Goal: Task Accomplishment & Management: Manage account settings

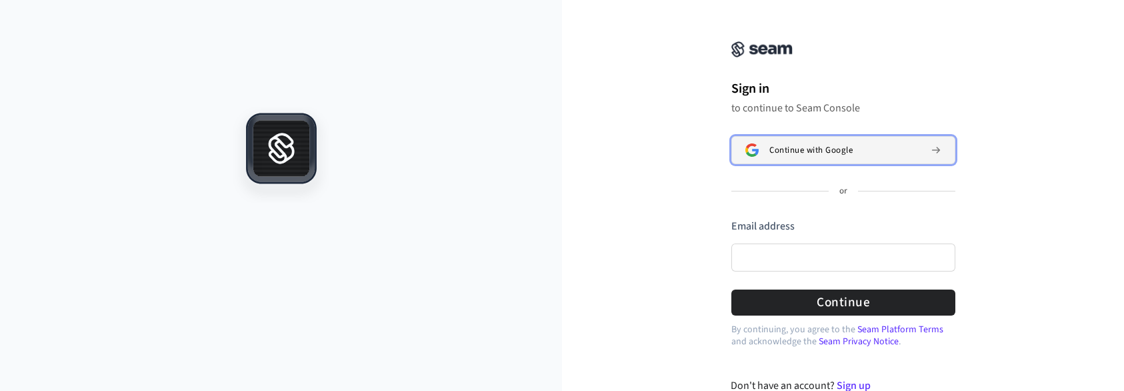
click at [903, 152] on div "Continue with Google" at bounding box center [844, 150] width 151 height 11
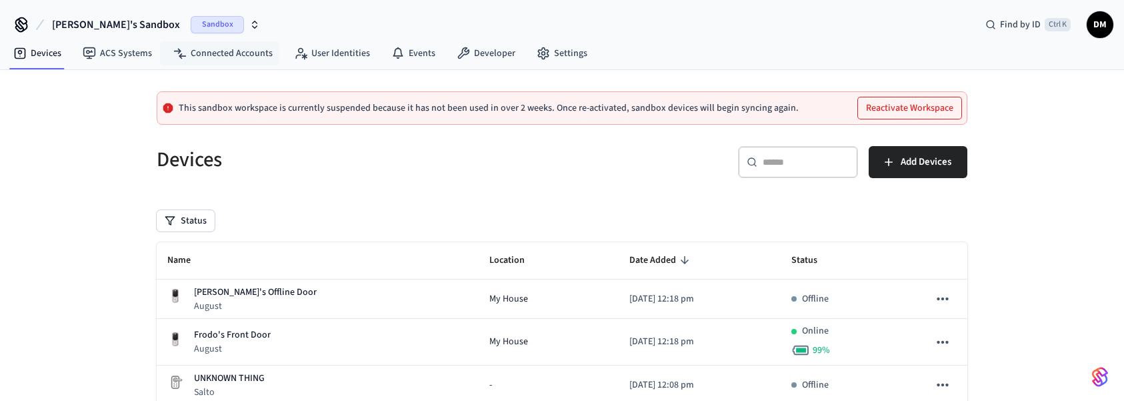
click at [249, 22] on icon "button" at bounding box center [254, 24] width 11 height 11
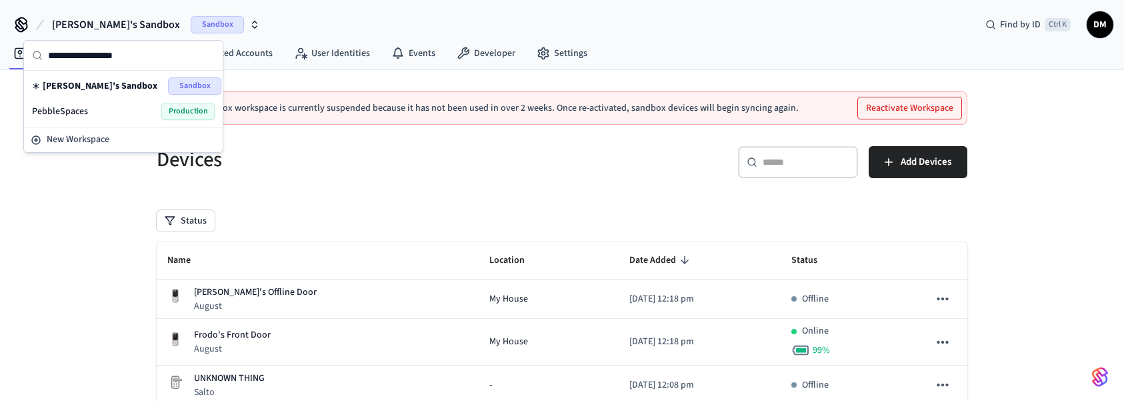
click at [107, 111] on div "PebbleSpaces Production" at bounding box center [123, 111] width 183 height 17
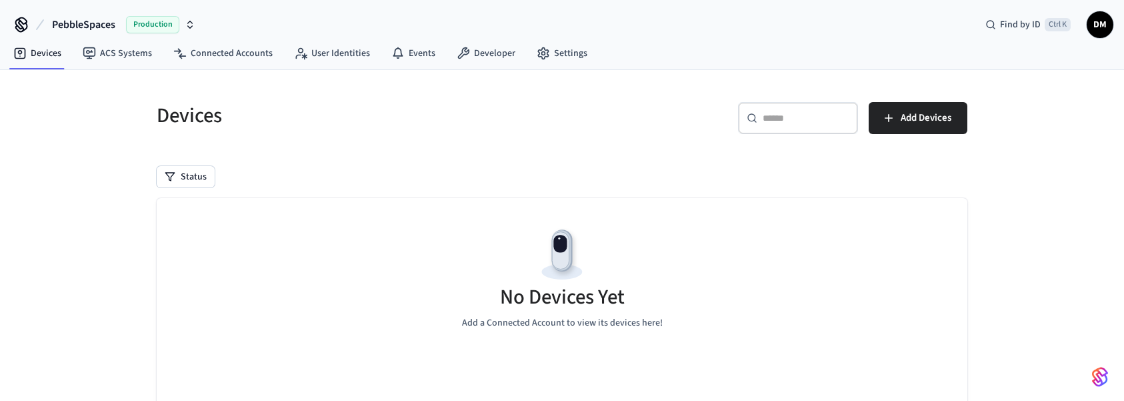
click at [1102, 24] on span "DM" at bounding box center [1100, 25] width 24 height 24
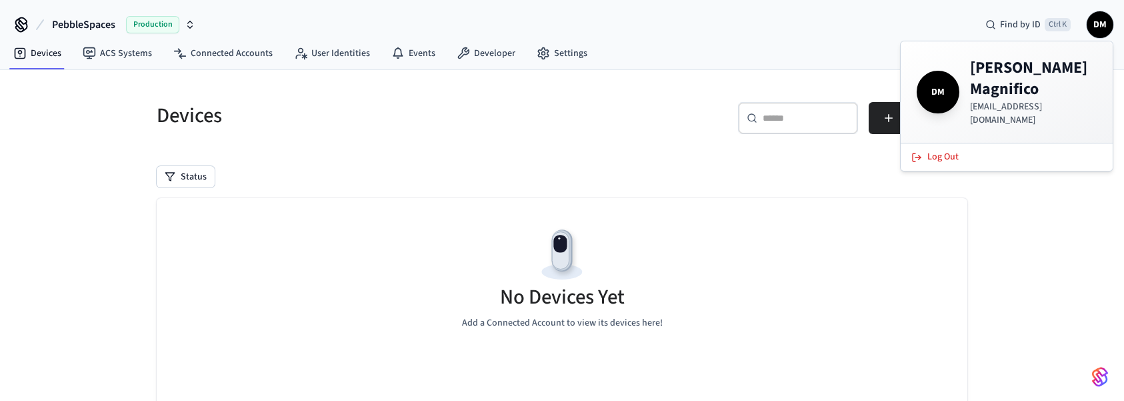
click at [885, 137] on div "​ ​ Add Devices" at bounding box center [768, 123] width 397 height 43
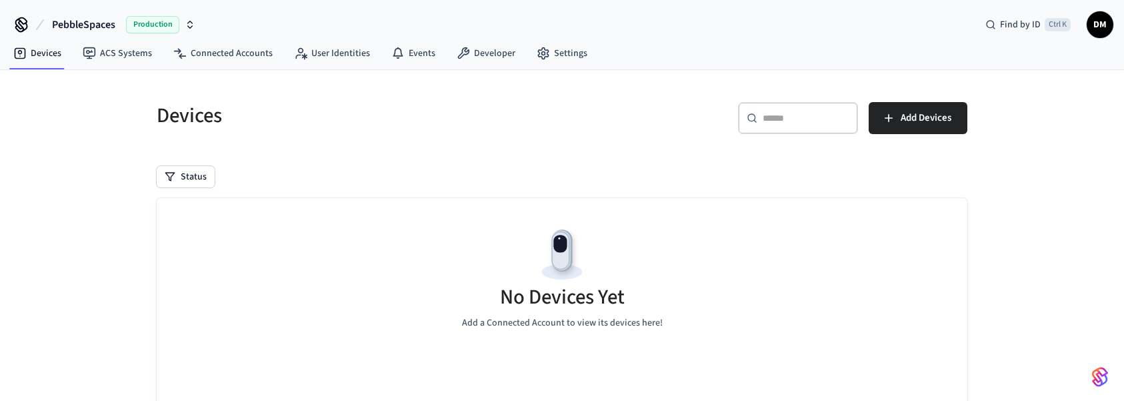
click at [1101, 21] on span "DM" at bounding box center [1100, 25] width 24 height 24
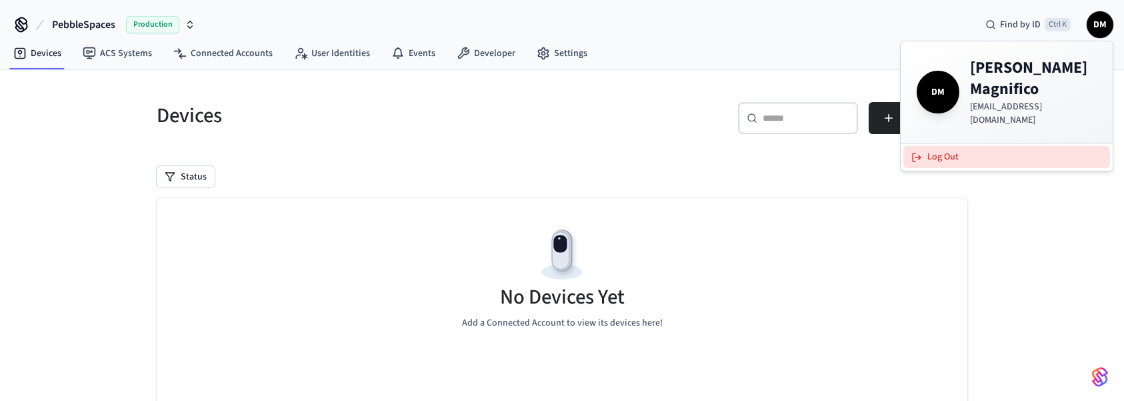
click at [933, 147] on button "Log Out" at bounding box center [1006, 157] width 207 height 22
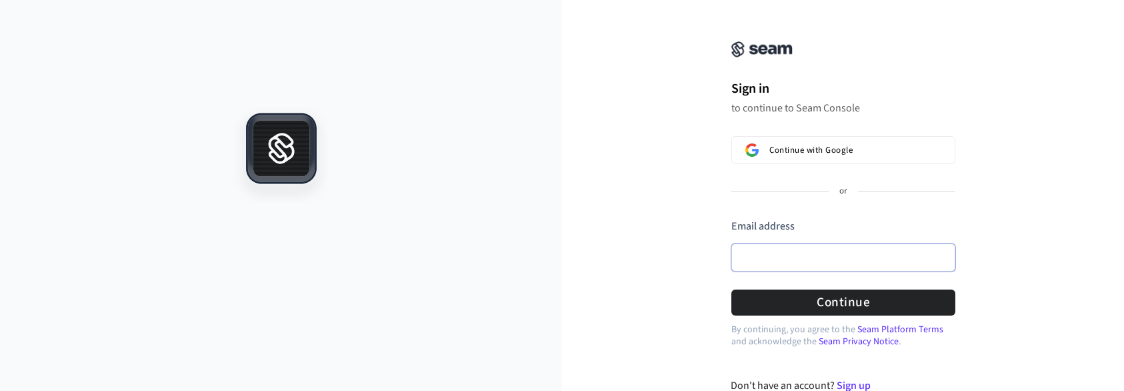
click at [822, 247] on input "Email address" at bounding box center [843, 257] width 224 height 28
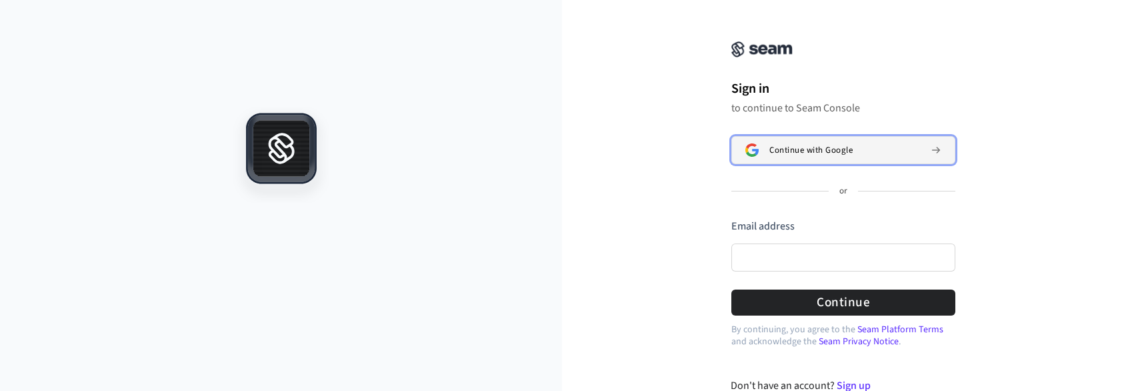
click at [877, 141] on button "Continue with Google" at bounding box center [843, 150] width 224 height 28
